Goal: Information Seeking & Learning: Learn about a topic

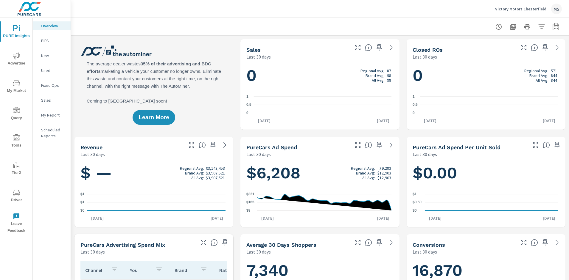
scroll to position [0, 0]
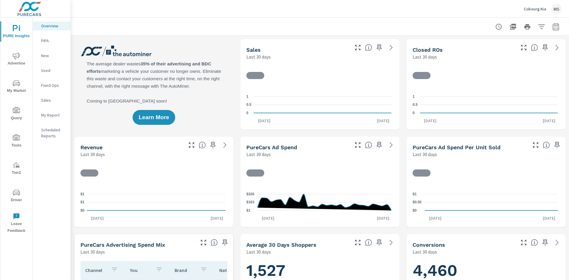
click at [554, 27] on button "button" at bounding box center [556, 27] width 12 height 12
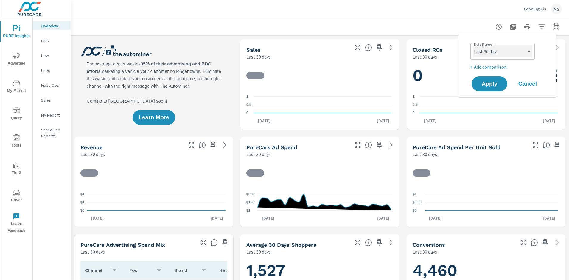
click at [489, 48] on select "Custom Yesterday Last week Last 7 days Last 14 days Last 30 days Last 45 days L…" at bounding box center [502, 52] width 60 height 12
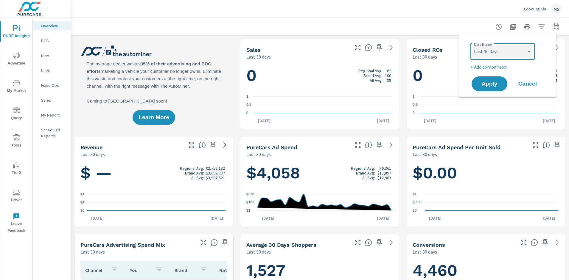
scroll to position [0, 0]
click at [472, 46] on select "Custom [DATE] Last week Last 7 days Last 14 days Last 30 days Last 45 days Last…" at bounding box center [502, 52] width 60 height 12
select select "Month to date"
drag, startPoint x: 489, startPoint y: 63, endPoint x: 489, endPoint y: 66, distance: 3.0
click at [489, 63] on p "+ Add comparison" at bounding box center [508, 66] width 76 height 7
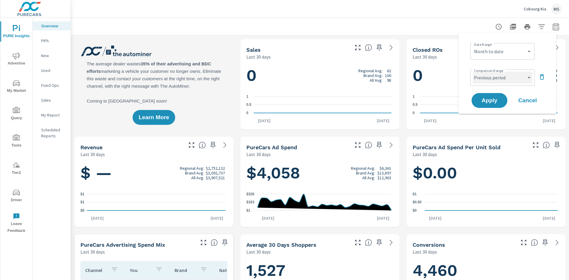
click at [489, 79] on select "Custom Previous period Previous month Previous year" at bounding box center [502, 78] width 60 height 12
click at [472, 72] on select "Custom Previous period Previous month Previous year" at bounding box center [502, 78] width 60 height 12
select select "Previous month"
click at [489, 99] on span "Apply" at bounding box center [489, 101] width 24 height 6
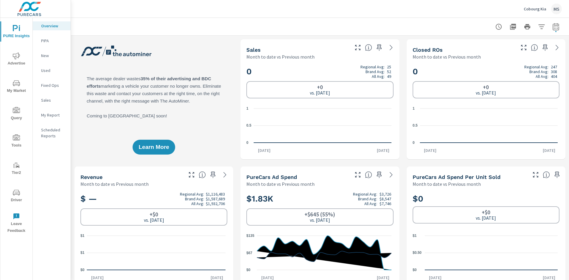
click at [552, 27] on icon "button" at bounding box center [555, 26] width 7 height 7
select select "Month to date"
select select "Previous month"
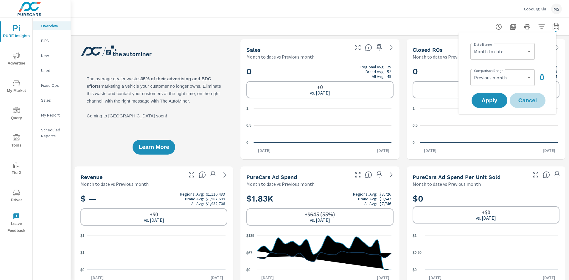
click at [530, 100] on span "Cancel" at bounding box center [527, 100] width 24 height 5
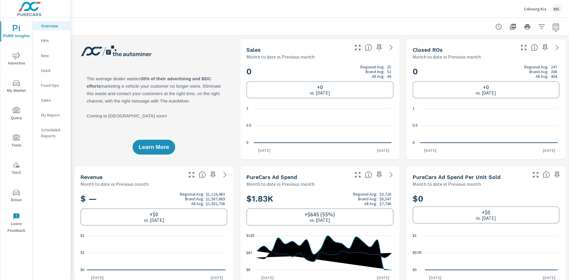
click at [15, 58] on icon "nav menu" at bounding box center [16, 55] width 7 height 7
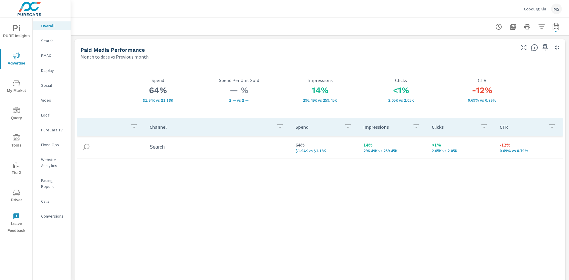
click at [46, 42] on p "Search" at bounding box center [53, 41] width 25 height 6
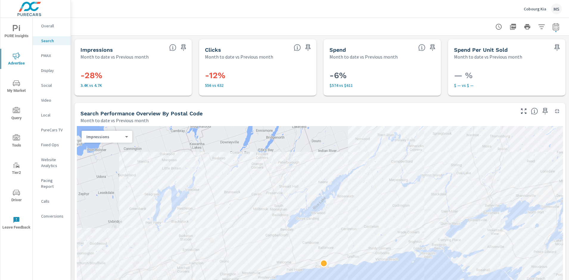
click at [48, 54] on p "PMAX" at bounding box center [53, 56] width 25 height 6
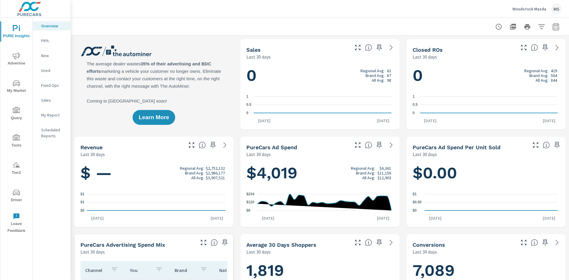
scroll to position [0, 0]
click at [552, 25] on icon "button" at bounding box center [555, 26] width 6 height 7
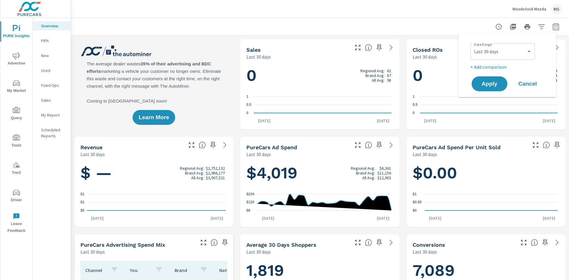
click at [490, 58] on div "Custom Yesterday Last week Last 7 days Last 14 days Last 30 days Last 45 days L…" at bounding box center [502, 51] width 64 height 17
click at [486, 49] on select "Custom [DATE] Last week Last 7 days Last 14 days Last 30 days Last 45 days Last…" at bounding box center [502, 52] width 60 height 12
click at [472, 46] on select "Custom [DATE] Last week Last 7 days Last 14 days Last 30 days Last 45 days Last…" at bounding box center [502, 52] width 60 height 12
select select "Month to date"
click at [493, 69] on p "+ Add comparison" at bounding box center [508, 66] width 76 height 7
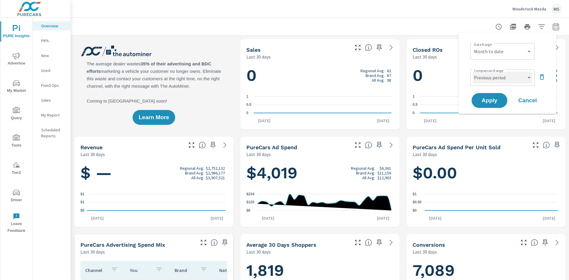
click at [493, 81] on select "Custom Previous period Previous month Previous year" at bounding box center [502, 78] width 60 height 12
click at [472, 72] on select "Custom Previous period Previous month Previous year" at bounding box center [502, 78] width 60 height 12
select select "Previous month"
click at [487, 103] on span "Apply" at bounding box center [489, 101] width 24 height 6
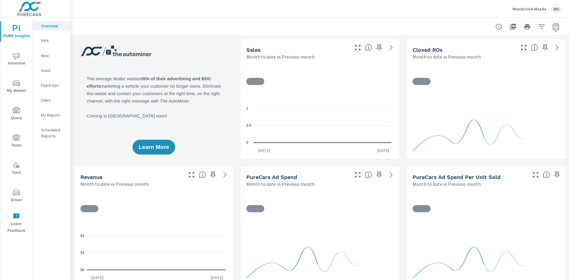
scroll to position [0, 0]
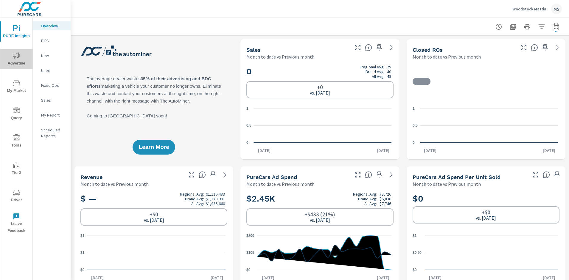
click at [13, 56] on icon "nav menu" at bounding box center [16, 55] width 7 height 7
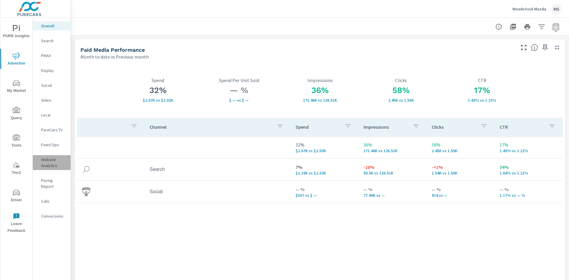
click at [46, 163] on p "Website Analytics" at bounding box center [53, 163] width 25 height 12
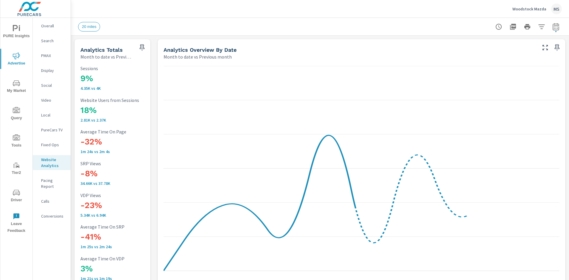
scroll to position [0, 0]
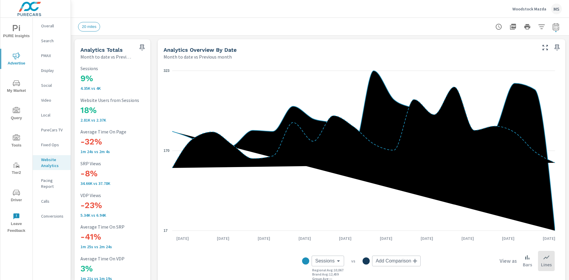
click at [13, 197] on span "Driver" at bounding box center [16, 196] width 29 height 15
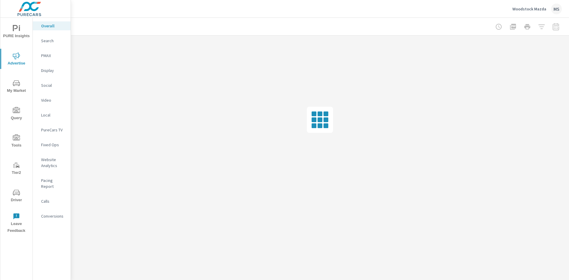
click at [51, 86] on p "Social" at bounding box center [53, 85] width 25 height 6
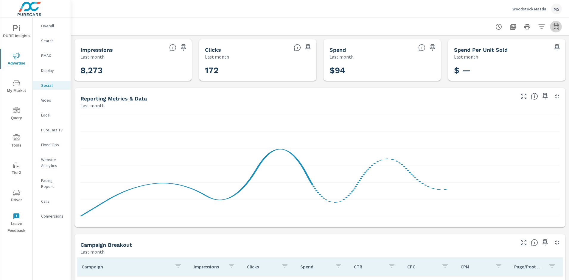
click at [552, 25] on icon "button" at bounding box center [555, 26] width 7 height 7
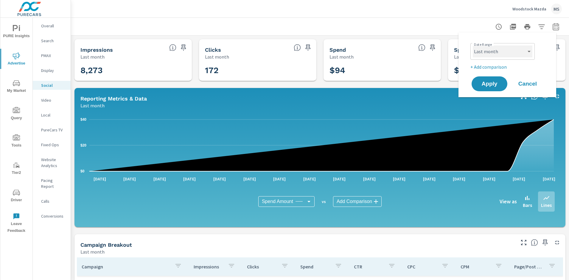
click at [494, 54] on select "Custom [DATE] Last week Last 7 days Last 14 days Last 30 days Last 45 days Last…" at bounding box center [502, 52] width 60 height 12
click at [472, 46] on select "Custom [DATE] Last week Last 7 days Last 14 days Last 30 days Last 45 days Last…" at bounding box center [502, 52] width 60 height 12
select select "Month to date"
click at [487, 80] on button "Apply" at bounding box center [489, 83] width 37 height 15
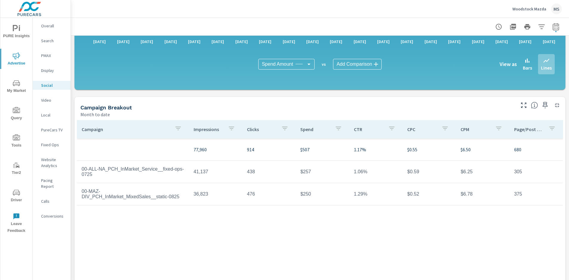
scroll to position [142, 0]
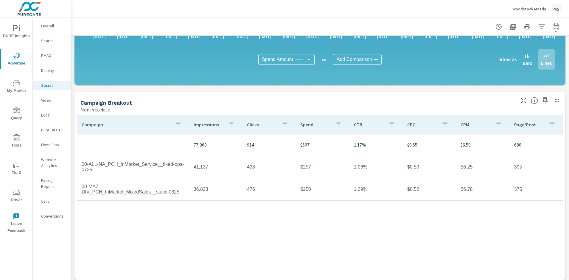
click at [47, 165] on p "Website Analytics" at bounding box center [53, 163] width 25 height 12
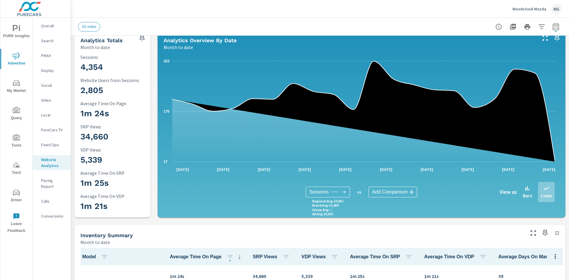
scroll to position [0, 0]
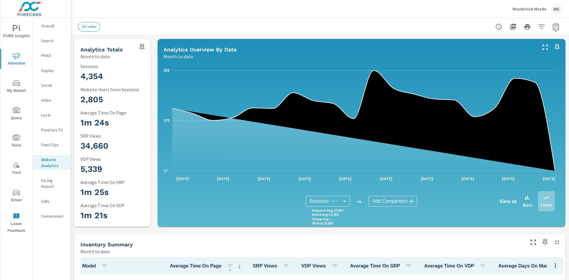
click at [47, 39] on p "Search" at bounding box center [53, 41] width 25 height 6
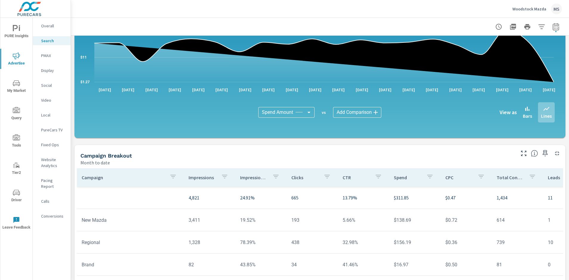
scroll to position [389, 0]
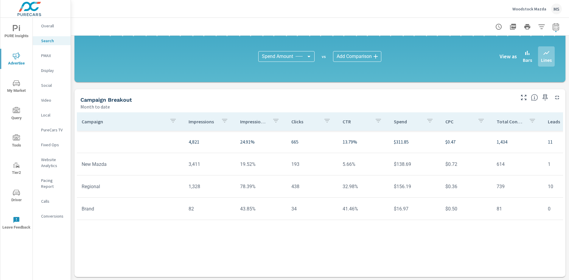
click at [13, 192] on icon "nav menu" at bounding box center [16, 193] width 7 height 6
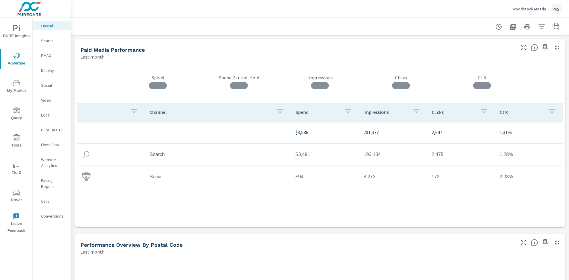
click at [50, 83] on p "Social" at bounding box center [53, 85] width 25 height 6
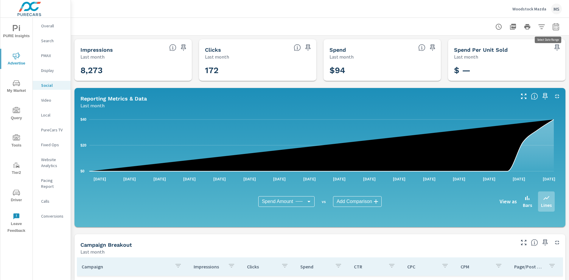
click at [552, 26] on icon "button" at bounding box center [555, 26] width 7 height 7
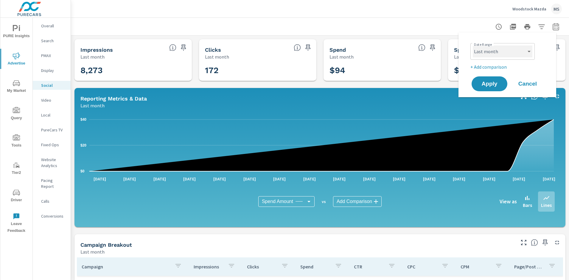
click at [500, 54] on select "Custom [DATE] Last week Last 7 days Last 14 days Last 30 days Last 45 days Last…" at bounding box center [502, 52] width 60 height 12
click at [472, 46] on select "Custom [DATE] Last week Last 7 days Last 14 days Last 30 days Last 45 days Last…" at bounding box center [502, 52] width 60 height 12
select select "Last 30 days"
click at [491, 80] on button "Apply" at bounding box center [489, 83] width 37 height 15
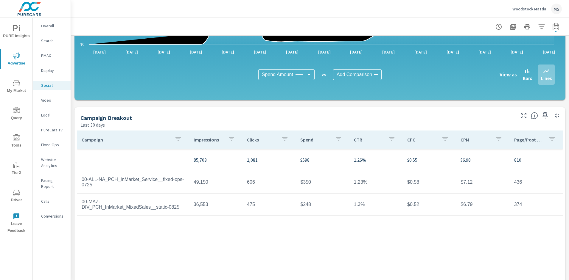
scroll to position [146, 0]
